Goal: Find contact information: Find contact information

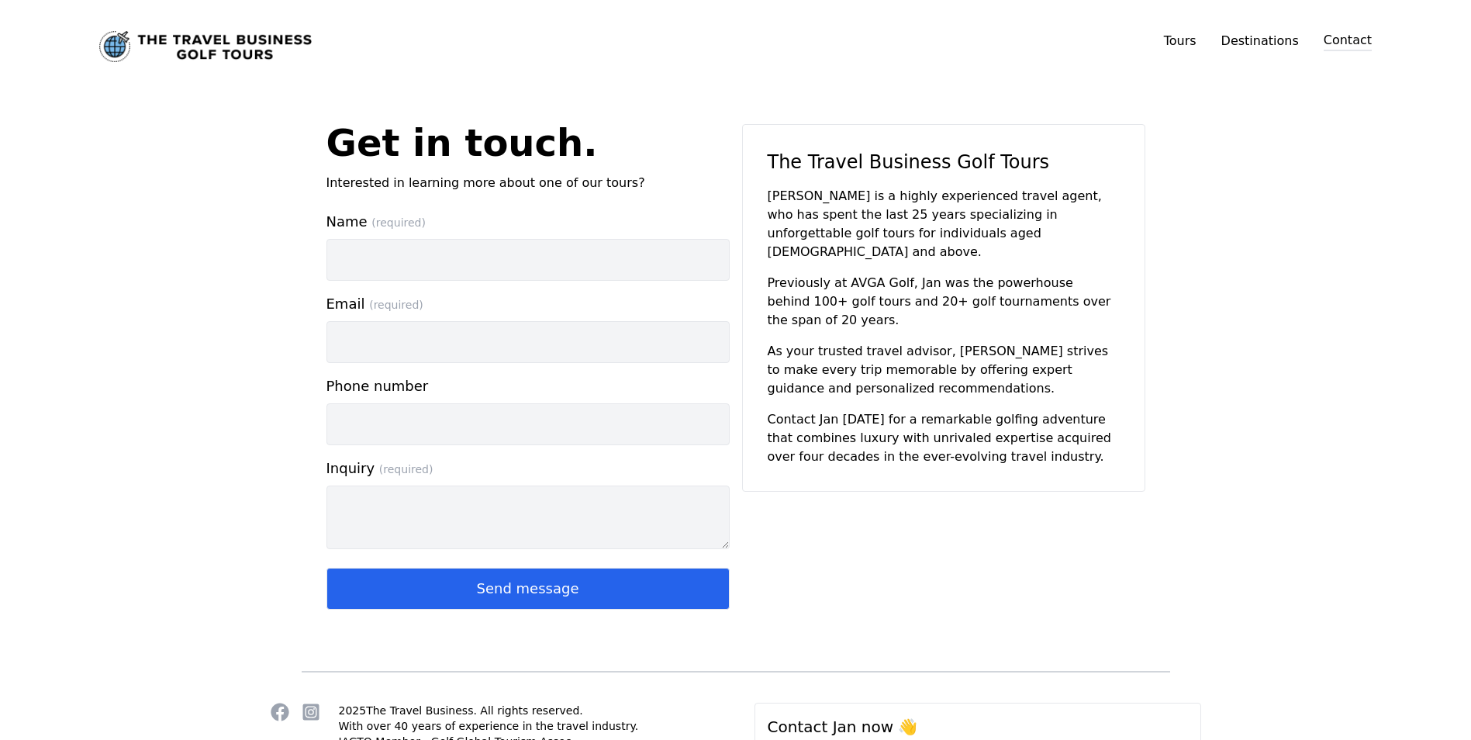
click at [206, 37] on img "Link to home page" at bounding box center [205, 46] width 212 height 31
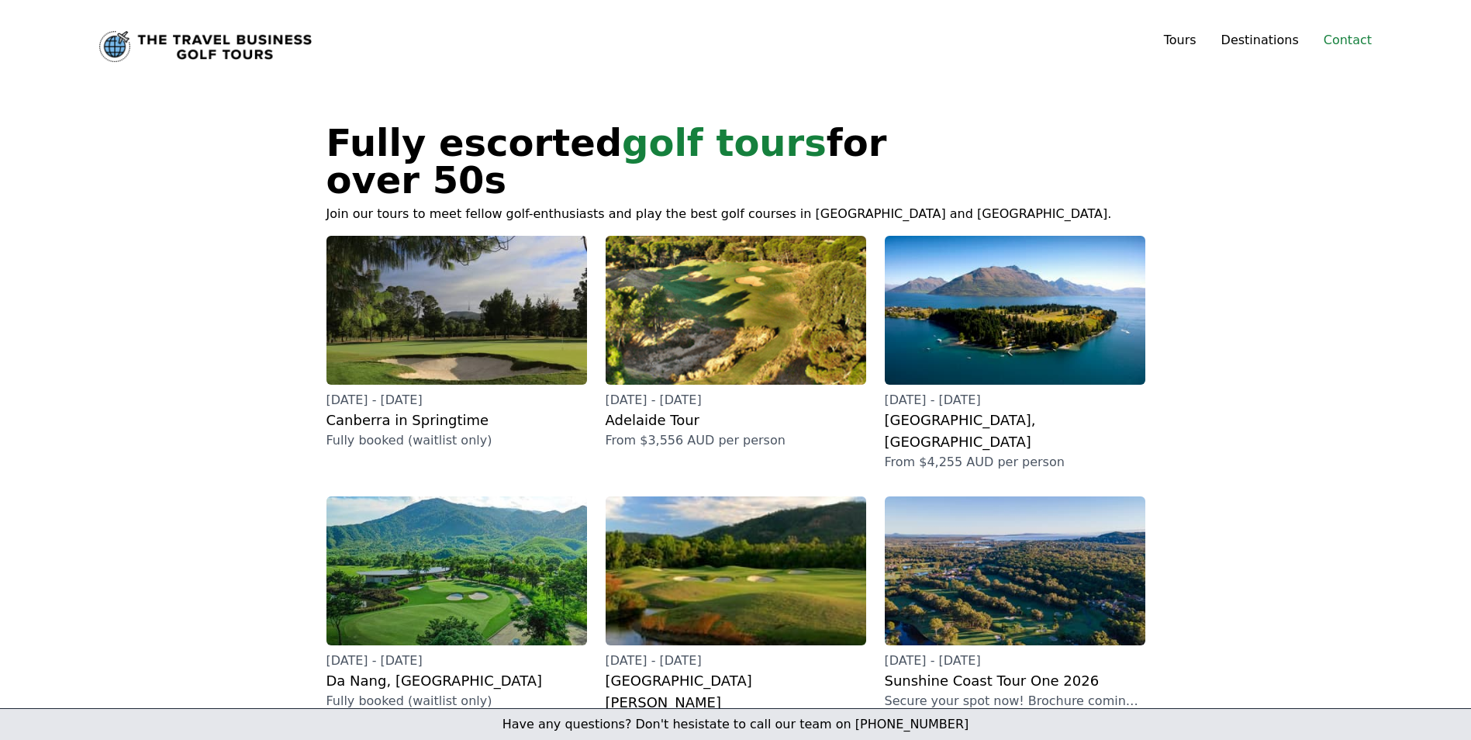
click at [1351, 40] on link "Contact" at bounding box center [1347, 40] width 48 height 19
